Goal: Obtain resource: Obtain resource

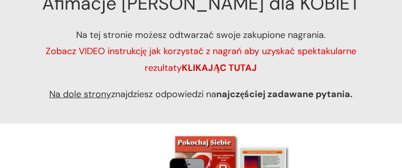
scroll to position [101, 0]
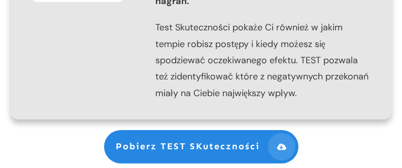
scroll to position [1369, 0]
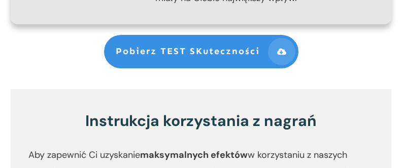
click at [193, 51] on span "Pobierz TEST SKuteczności" at bounding box center [188, 51] width 144 height 11
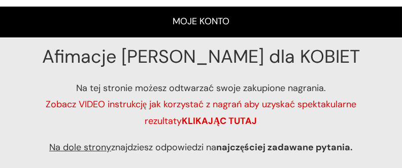
scroll to position [101, 0]
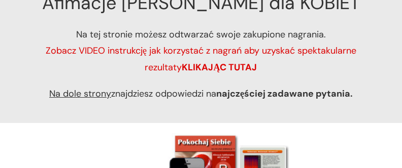
click at [219, 65] on strong "KLIKAJĄC TUTAJ" at bounding box center [219, 67] width 75 height 12
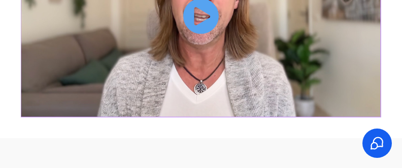
scroll to position [152, 0]
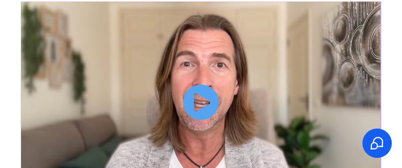
click at [207, 104] on icon at bounding box center [201, 103] width 37 height 46
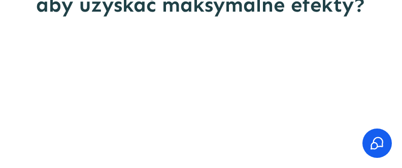
scroll to position [0, 0]
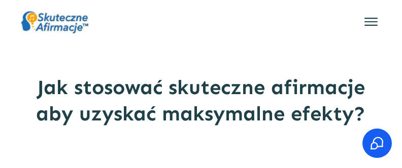
click at [371, 22] on icon at bounding box center [370, 21] width 13 height 13
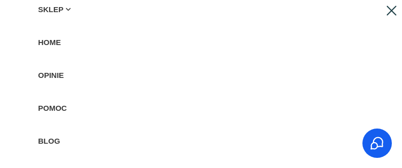
scroll to position [6, 0]
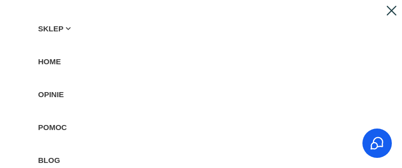
click at [47, 61] on span "HOME" at bounding box center [49, 61] width 23 height 11
click at [47, 57] on span "HOME" at bounding box center [49, 61] width 23 height 11
click at [49, 59] on span "HOME" at bounding box center [49, 61] width 23 height 11
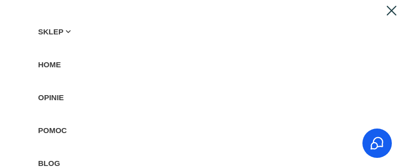
scroll to position [0, 0]
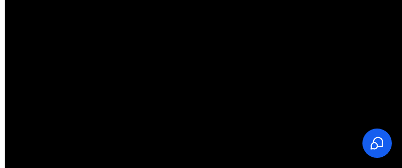
scroll to position [1471, 0]
